Goal: Browse casually

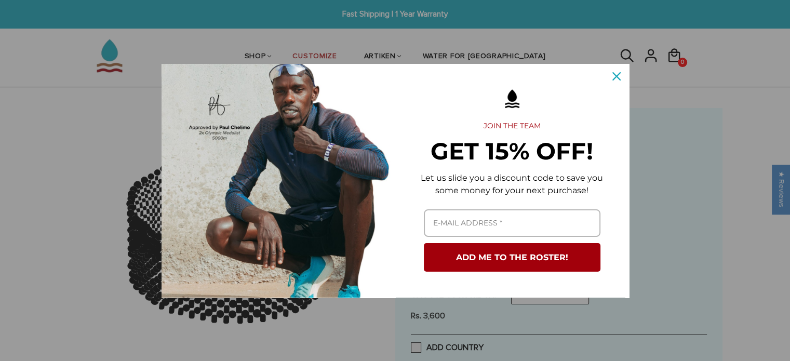
scroll to position [104, 0]
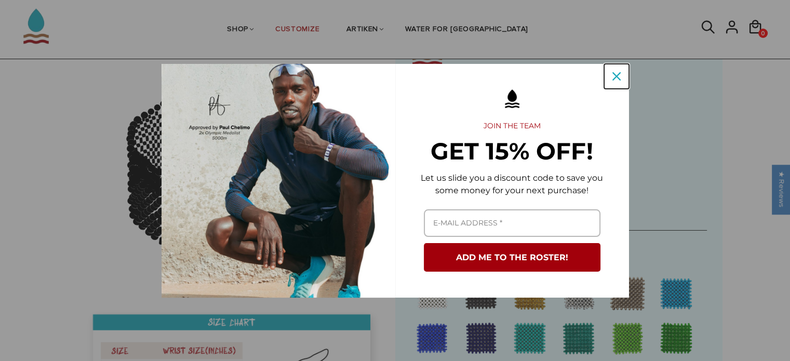
click at [615, 78] on icon "close icon" at bounding box center [616, 76] width 8 height 8
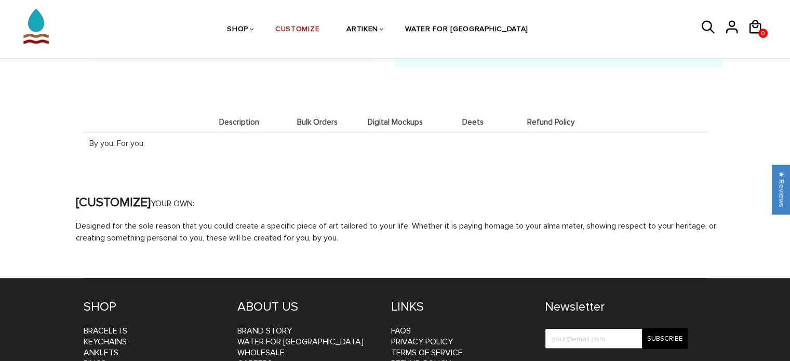
scroll to position [1045, 0]
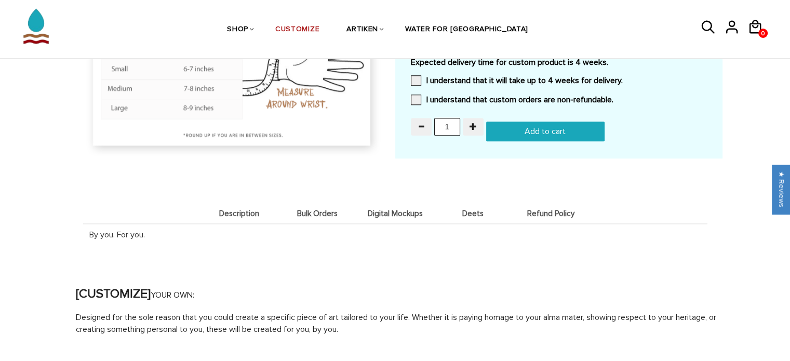
click at [320, 211] on span "Bulk Orders" at bounding box center [317, 213] width 73 height 9
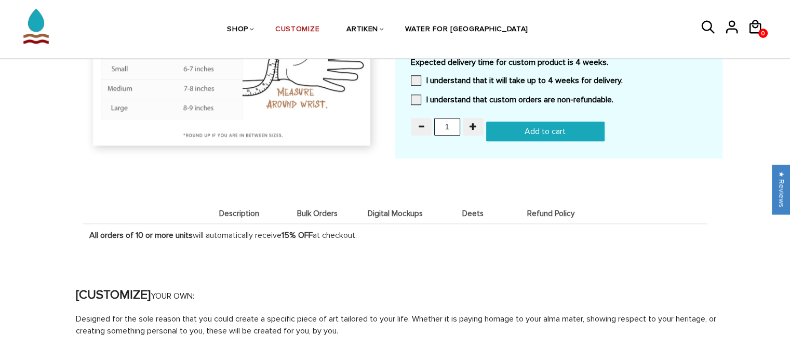
click at [393, 210] on span "Digital Mockups" at bounding box center [395, 213] width 73 height 9
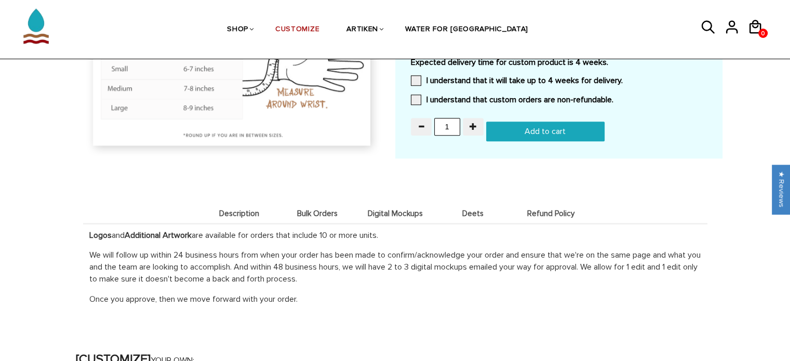
click at [482, 209] on span "Deets" at bounding box center [473, 213] width 73 height 9
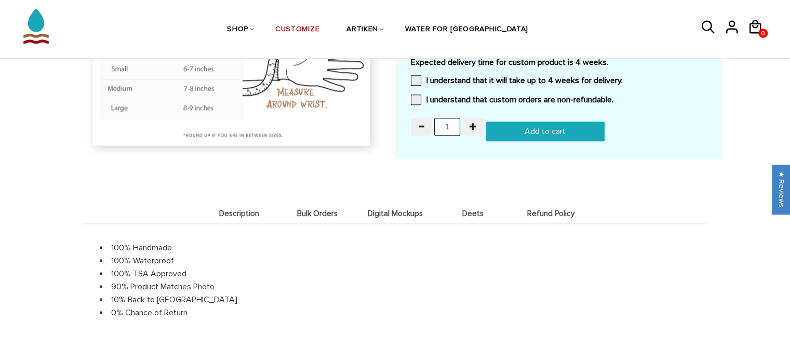
click at [534, 209] on span "Refund Policy" at bounding box center [551, 213] width 73 height 9
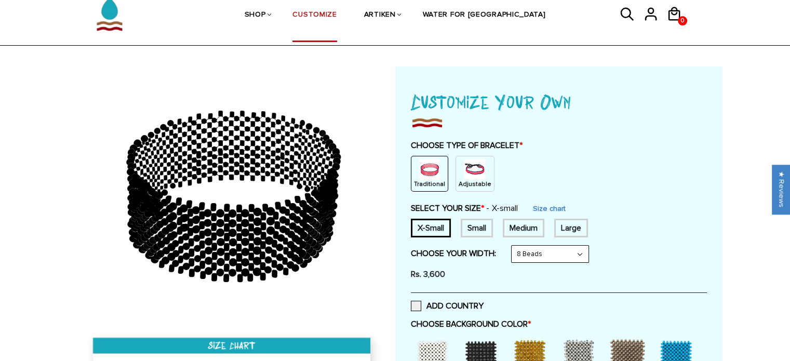
scroll to position [0, 0]
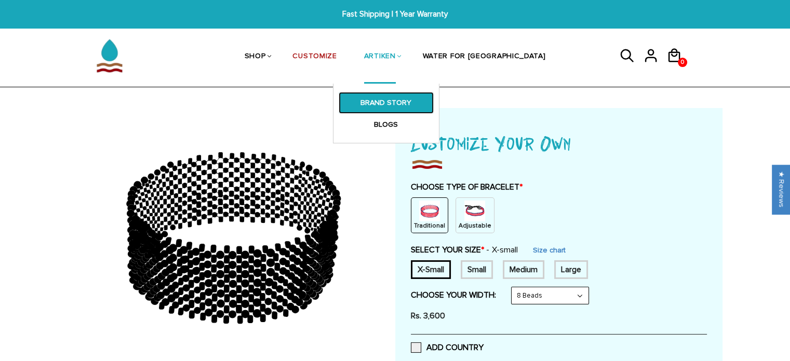
click at [412, 110] on link "BRAND STORY" at bounding box center [386, 103] width 95 height 22
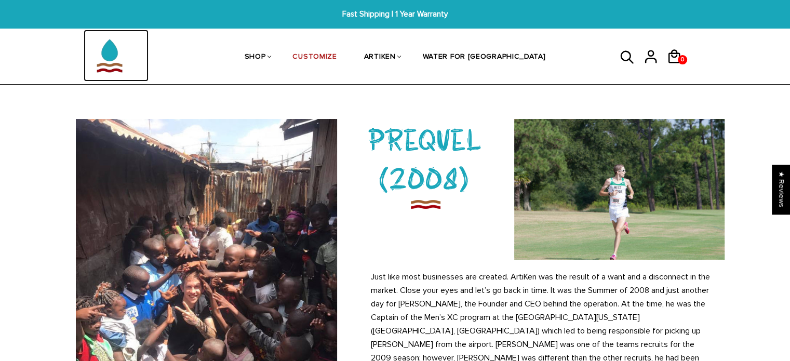
click at [112, 59] on img at bounding box center [110, 56] width 52 height 52
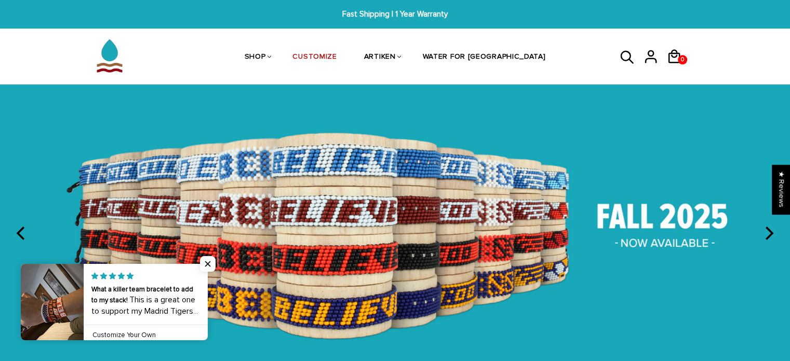
click at [767, 230] on icon "next" at bounding box center [768, 233] width 14 height 14
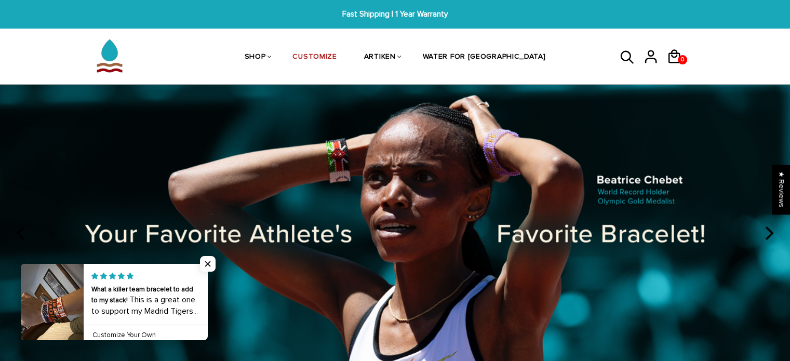
click at [767, 230] on icon "next" at bounding box center [768, 233] width 14 height 14
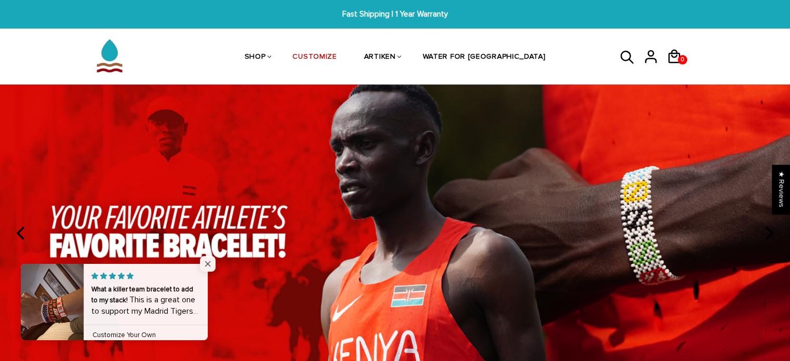
click at [206, 262] on span "Close popup widget" at bounding box center [208, 264] width 16 height 16
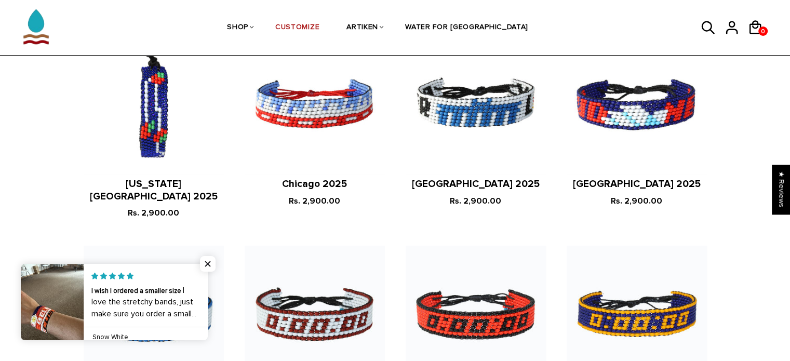
scroll to position [1402, 0]
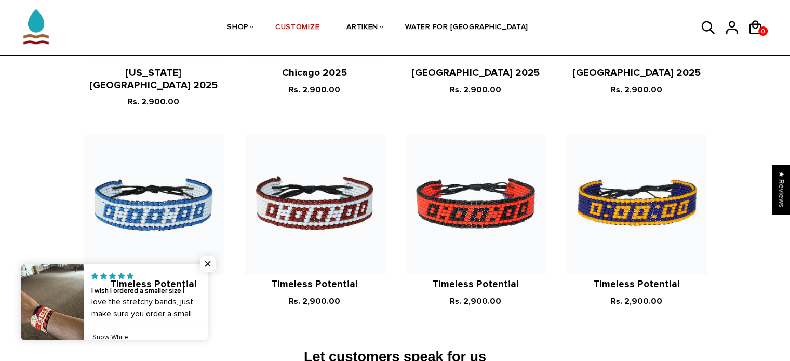
click at [208, 278] on h2 "Timeless Potential" at bounding box center [154, 284] width 140 height 12
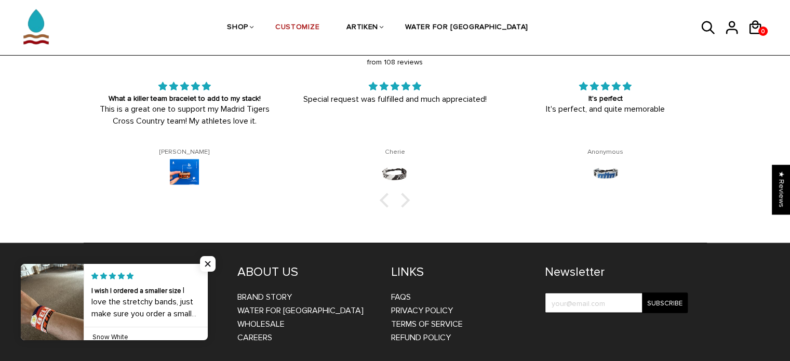
scroll to position [1706, 0]
